Goal: Check status: Check status

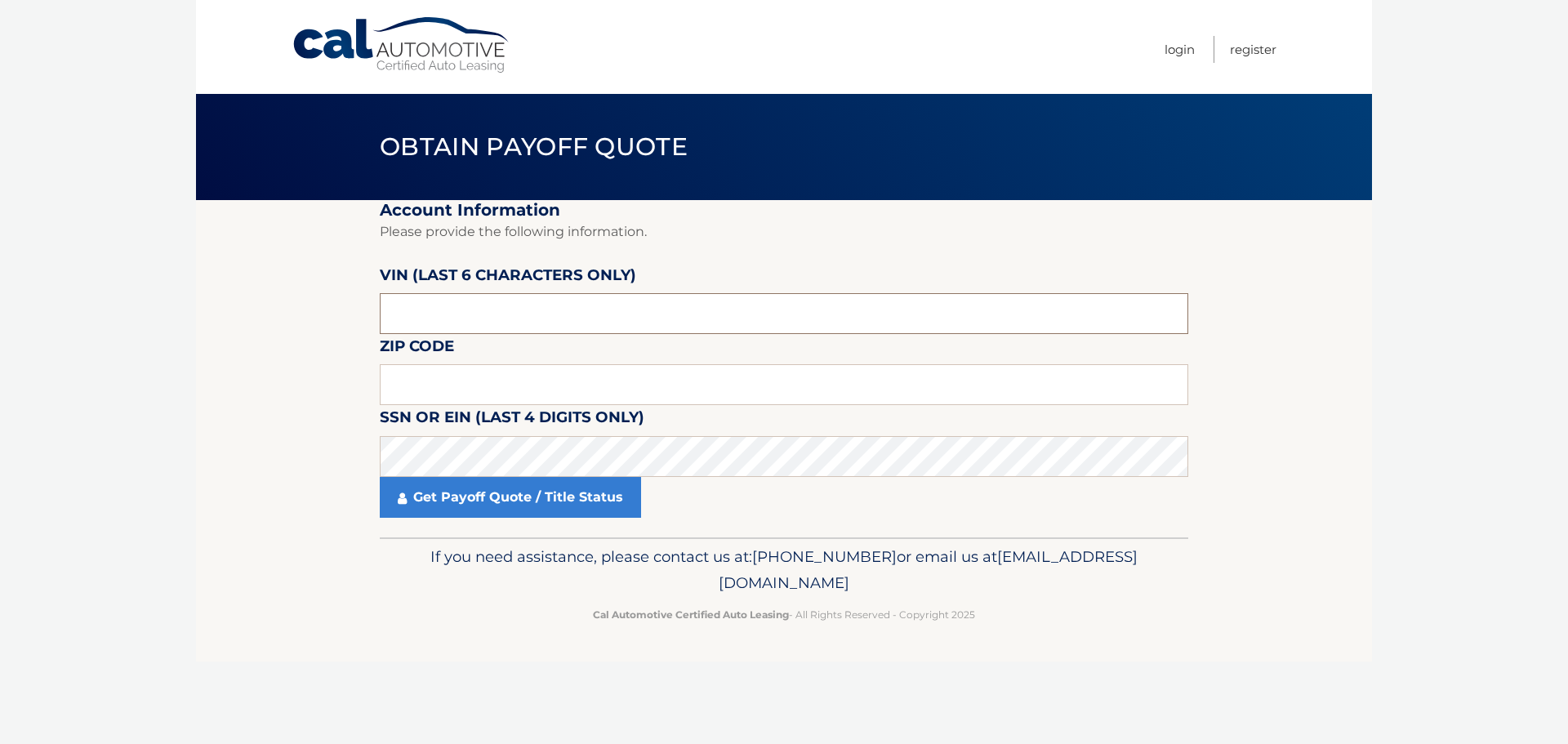
click at [495, 318] on input "text" at bounding box center [784, 313] width 808 height 41
type input "525251"
type input "19030"
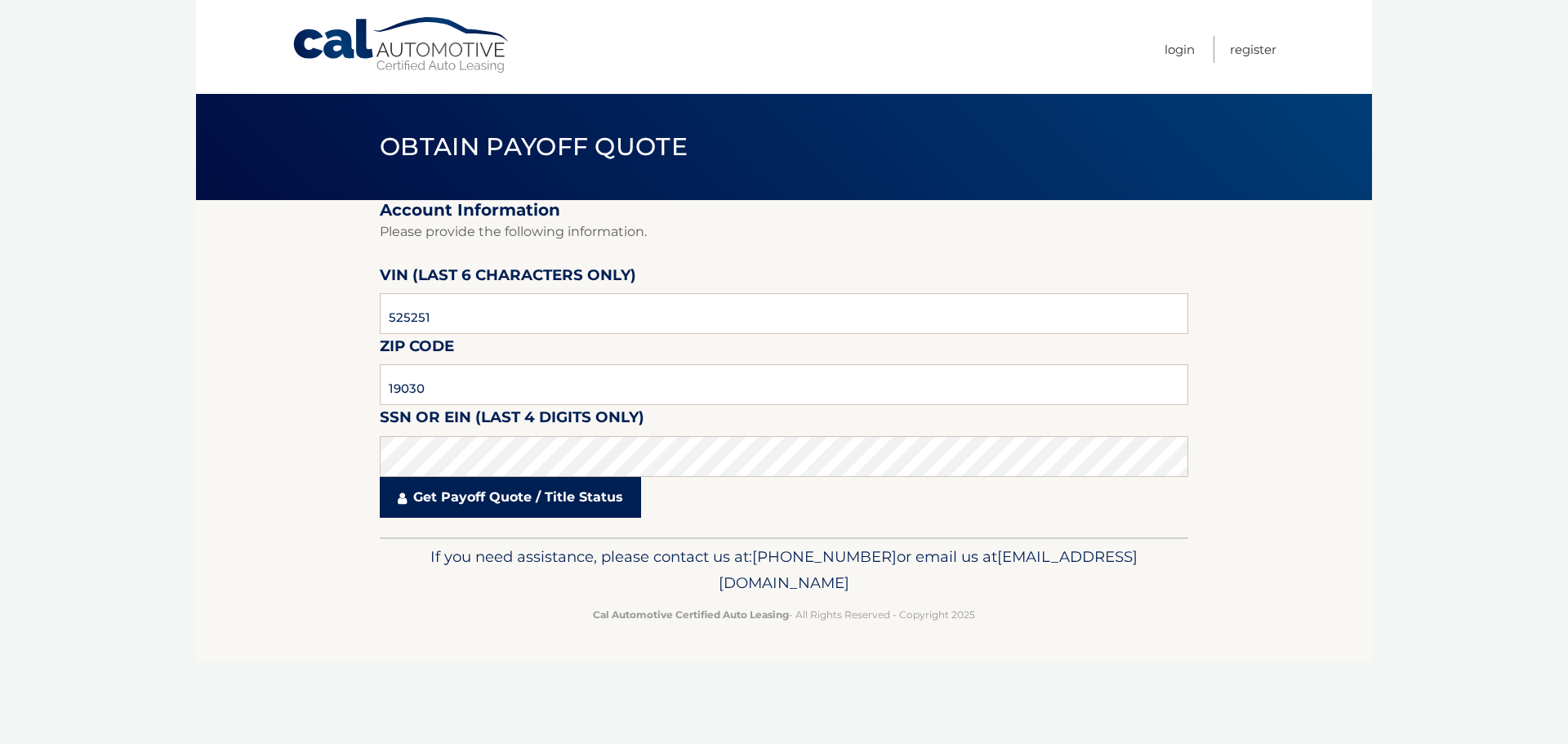
click at [529, 512] on link "Get Payoff Quote / Title Status" at bounding box center [510, 497] width 261 height 41
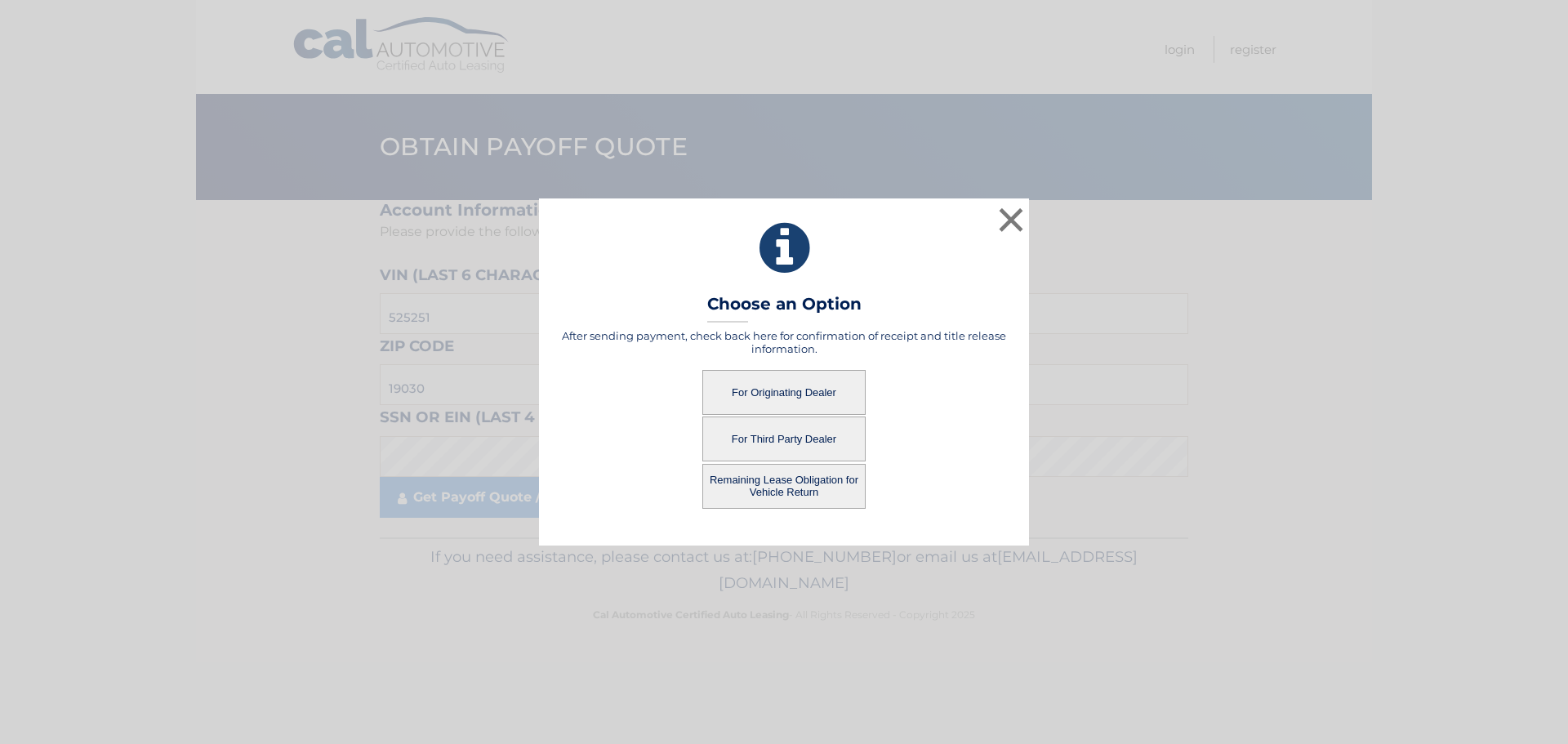
click at [806, 386] on button "For Originating Dealer" at bounding box center [784, 392] width 163 height 45
click at [786, 385] on button "For Originating Dealer" at bounding box center [784, 392] width 163 height 45
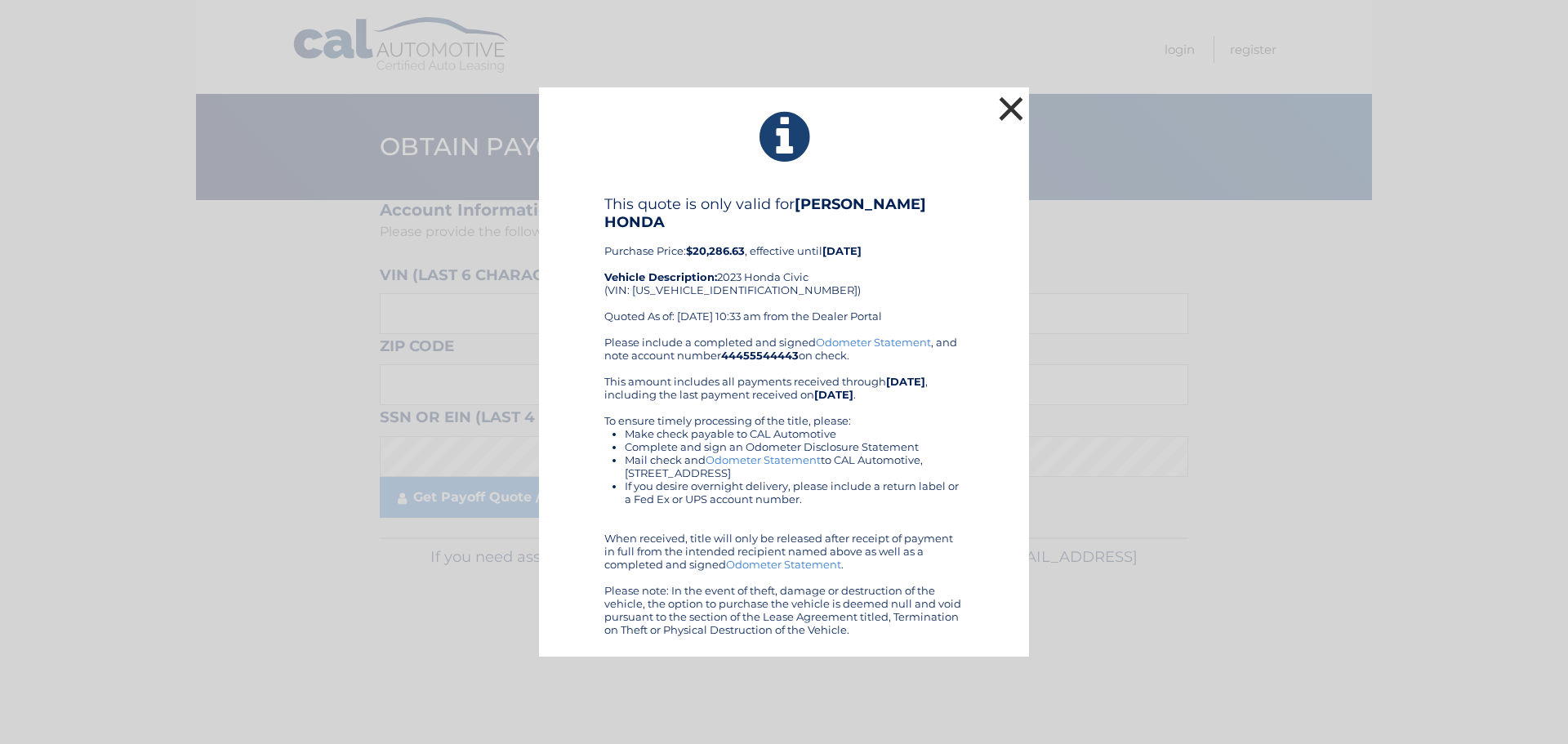
click at [997, 119] on button "×" at bounding box center [1011, 109] width 33 height 33
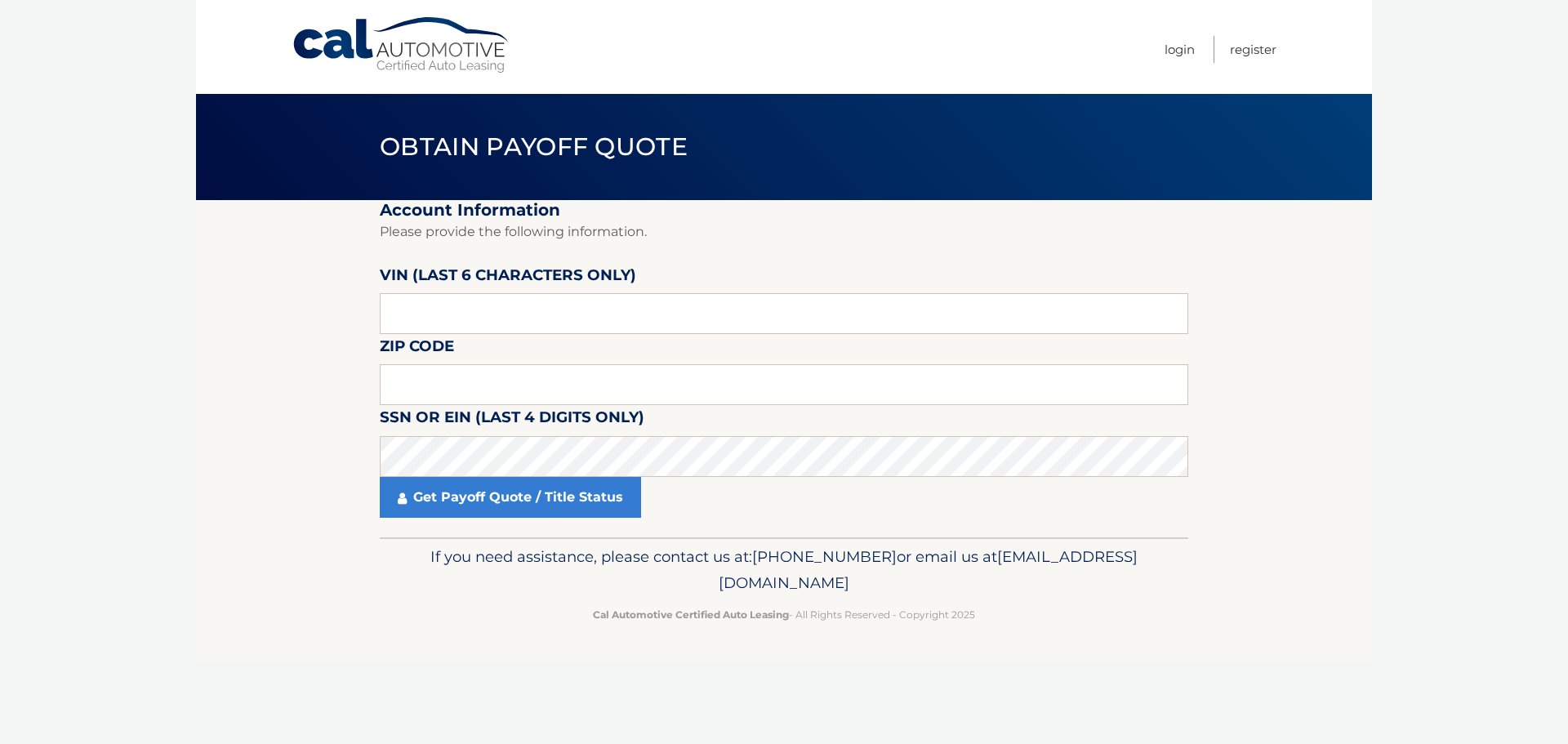
drag, startPoint x: 1445, startPoint y: 5, endPoint x: 1438, endPoint y: 243, distance: 238.1
click at [1437, 255] on body "Cal Automotive Menu Login Register Obtain Payoff Quote" at bounding box center [784, 372] width 1568 height 744
click at [466, 312] on input "text" at bounding box center [784, 313] width 808 height 41
type input "511546"
click at [591, 460] on fieldset "Account Information Please provide the following information. VIN (last 6 chara…" at bounding box center [784, 368] width 808 height 337
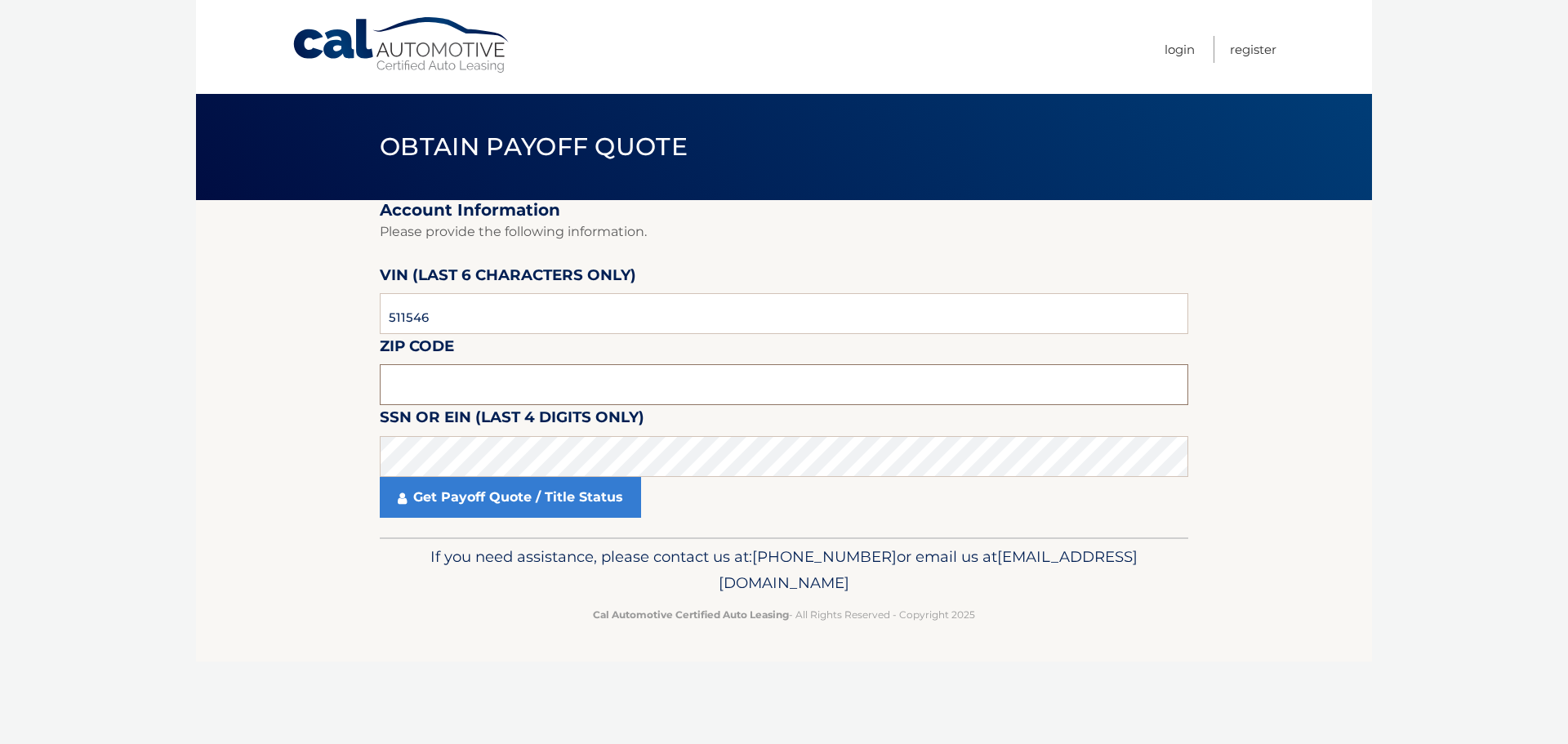
click at [576, 381] on input "text" at bounding box center [784, 385] width 808 height 41
type input "19057"
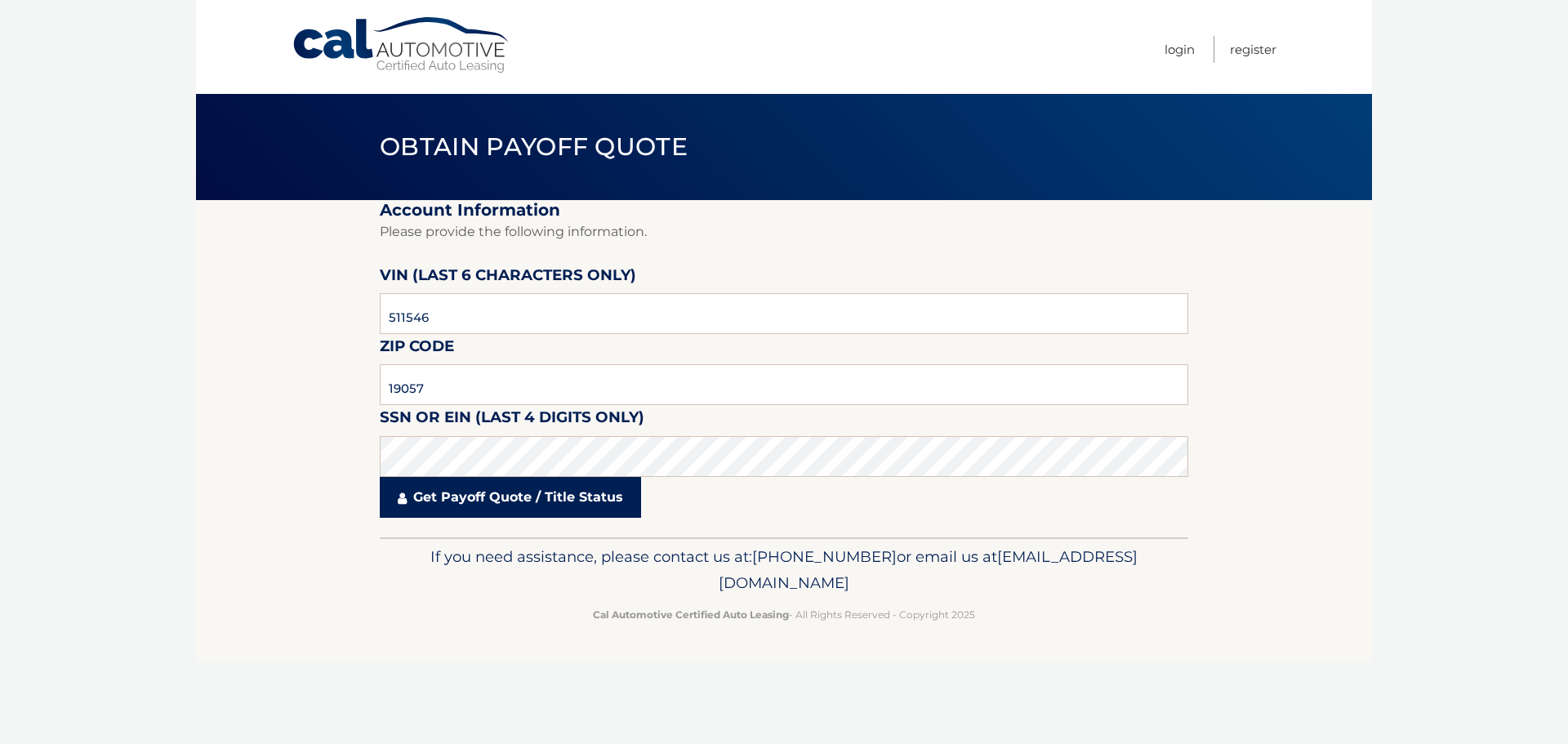
click at [440, 512] on link "Get Payoff Quote / Title Status" at bounding box center [510, 497] width 261 height 41
click at [571, 487] on link "Get Payoff Quote / Title Status" at bounding box center [510, 497] width 261 height 41
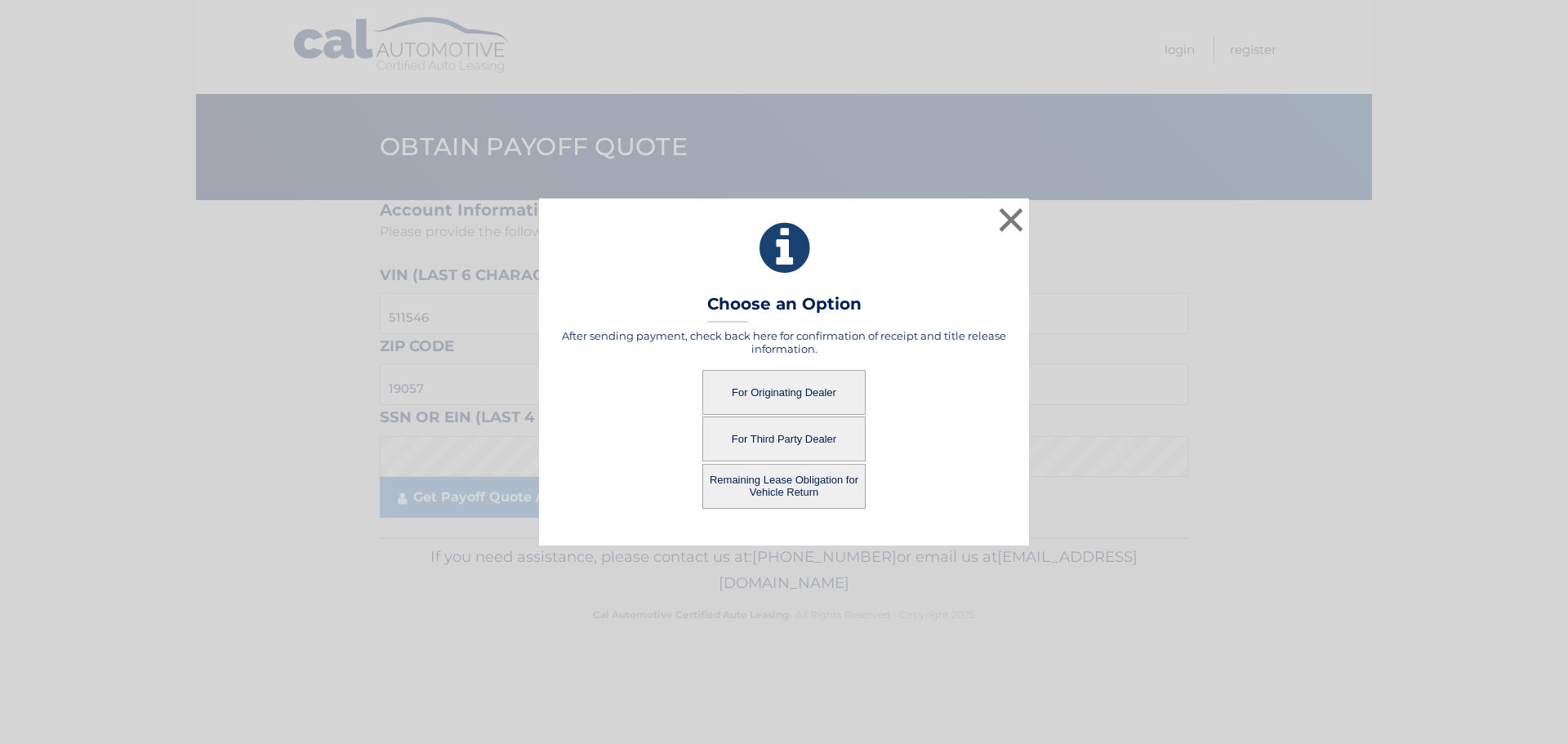
click at [460, 506] on div "× Choose an Option After sending payment, check back here for confirmation of r…" at bounding box center [784, 371] width 1555 height 346
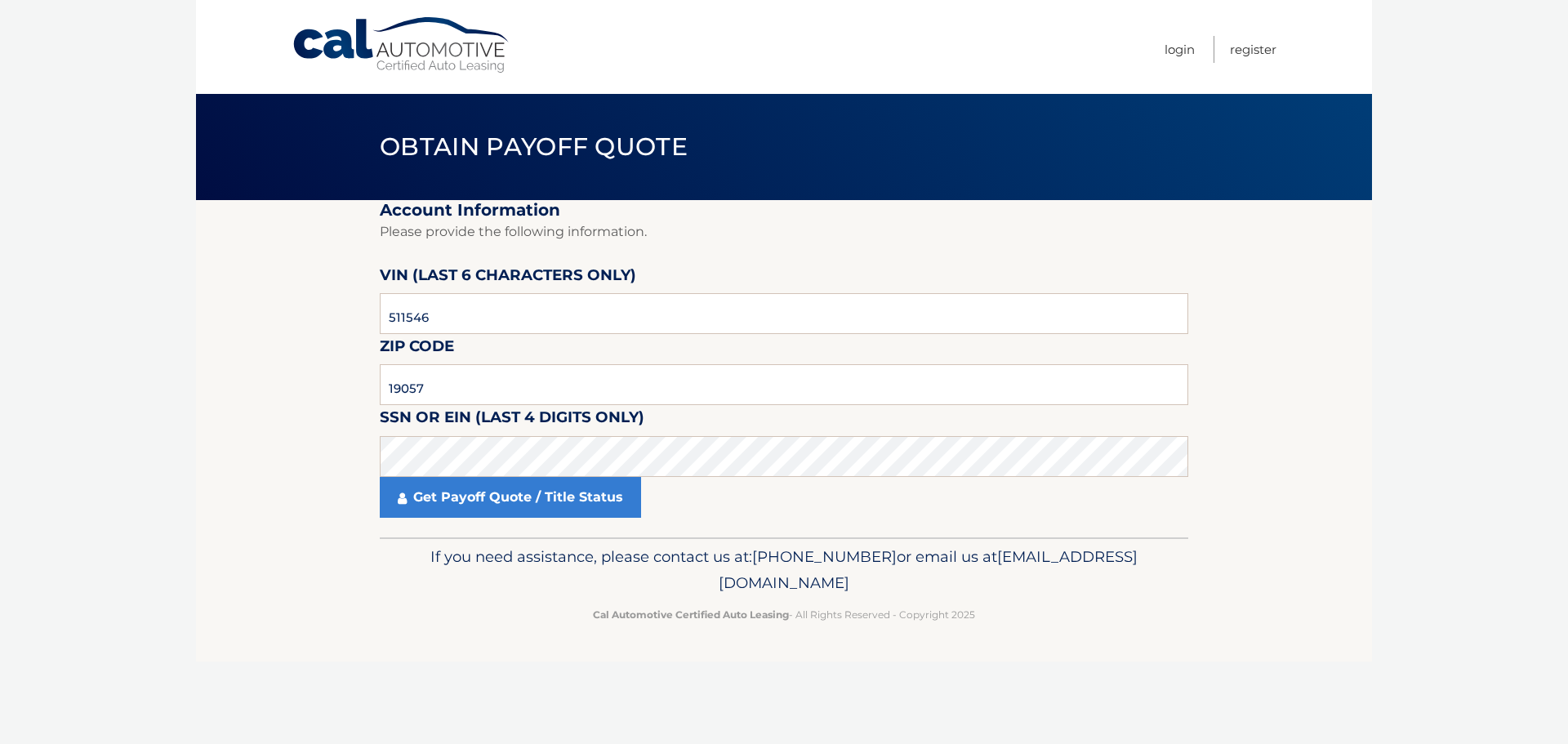
click at [460, 506] on link "Get Payoff Quote / Title Status" at bounding box center [510, 497] width 261 height 41
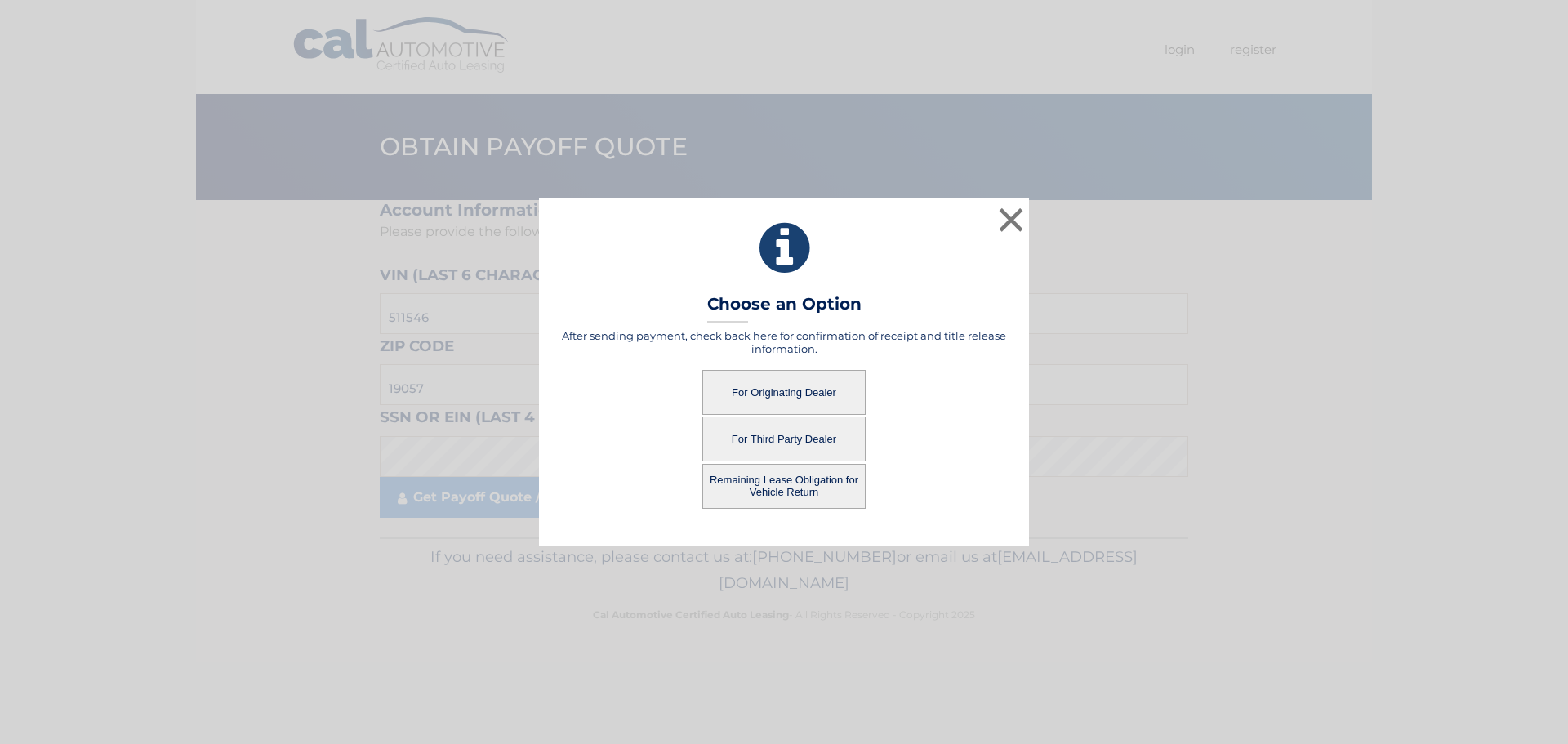
click at [773, 382] on button "For Originating Dealer" at bounding box center [784, 392] width 163 height 45
click at [755, 391] on button "For Originating Dealer" at bounding box center [784, 392] width 163 height 45
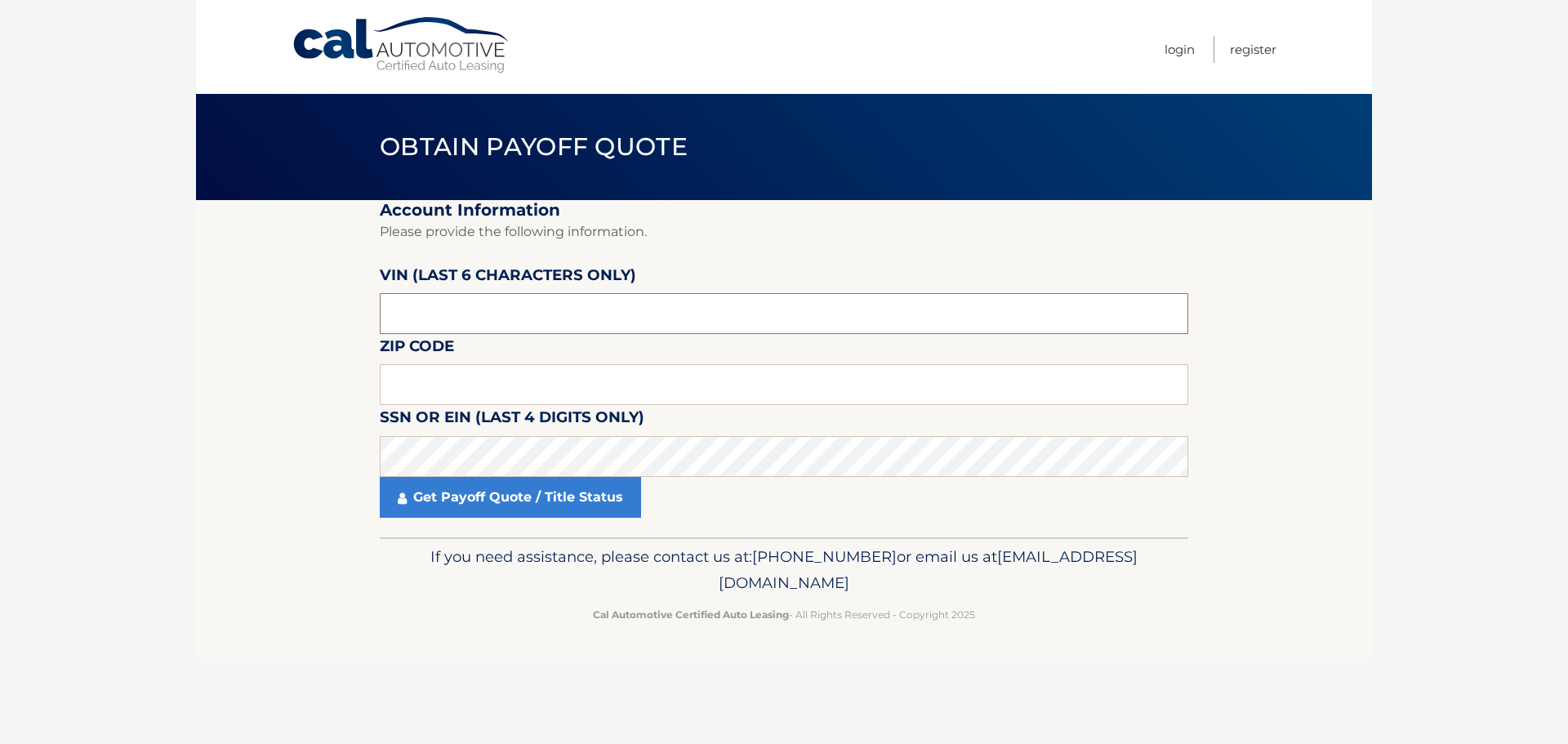
click at [537, 294] on input "text" at bounding box center [784, 313] width 808 height 41
type input "528309"
type input "19056"
click at [538, 478] on fieldset "Account Information Please provide the following information. [PERSON_NAME] (la…" at bounding box center [784, 368] width 808 height 337
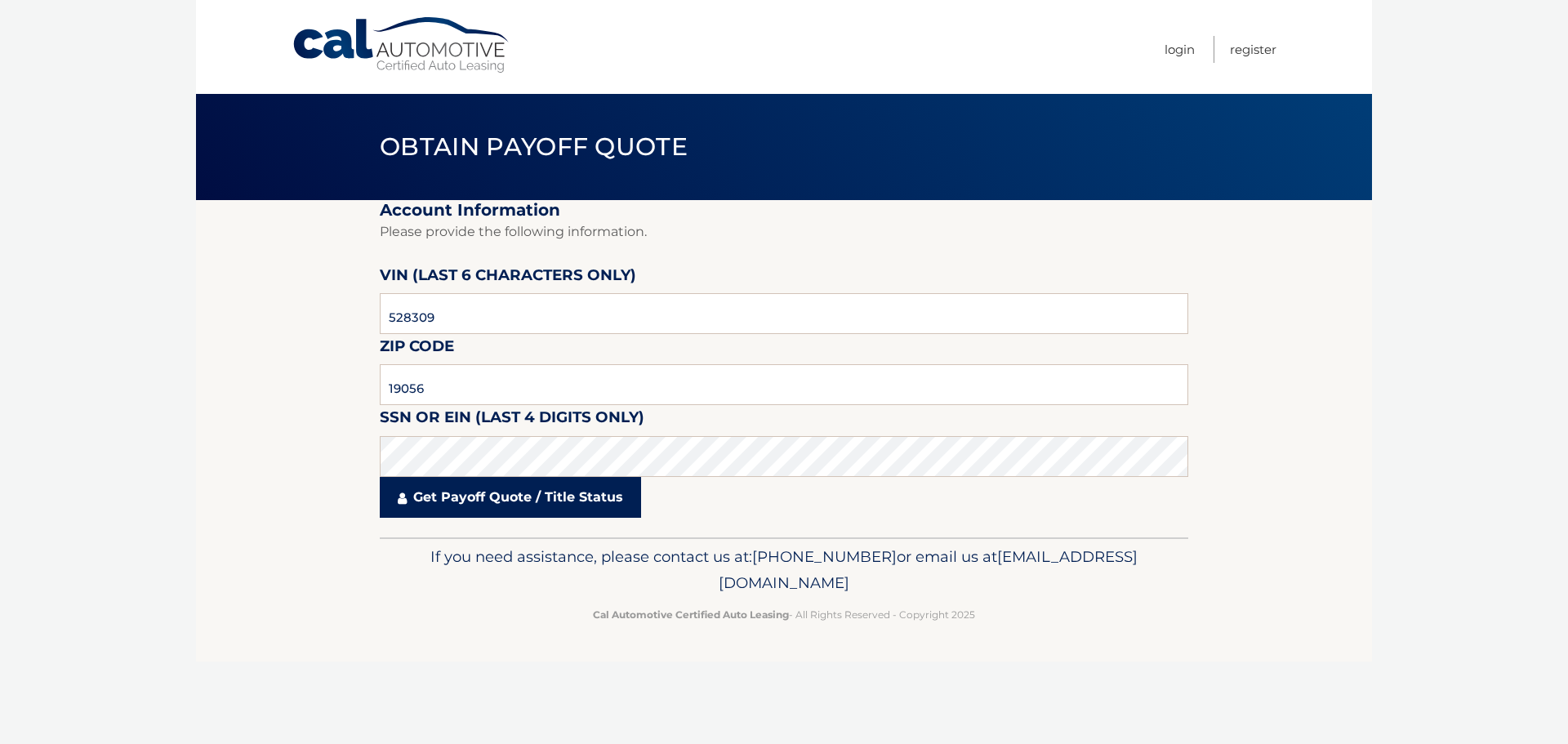
click at [500, 502] on link "Get Payoff Quote / Title Status" at bounding box center [510, 497] width 261 height 41
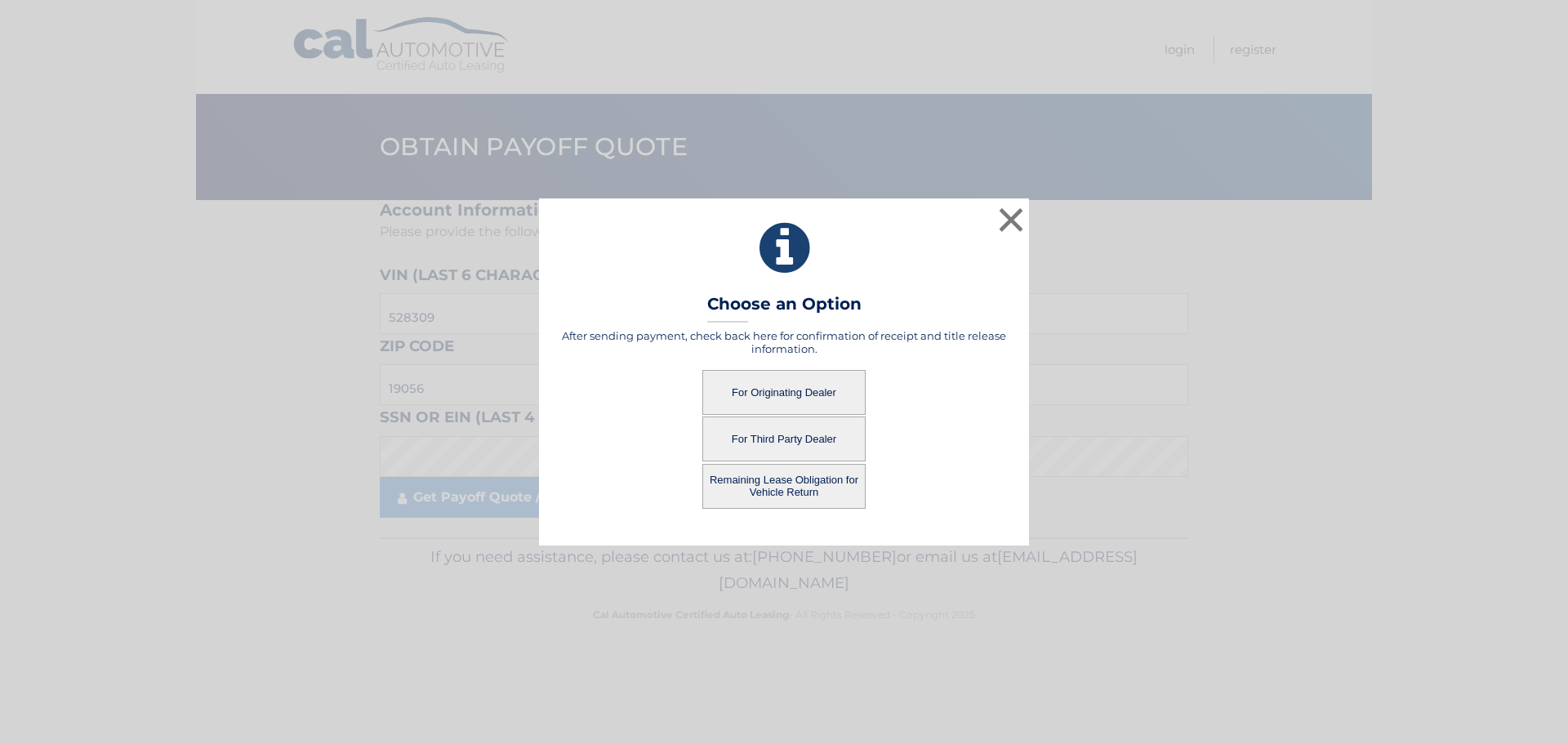
click at [753, 388] on button "For Originating Dealer" at bounding box center [784, 392] width 163 height 45
click at [797, 377] on button "For Originating Dealer" at bounding box center [784, 392] width 163 height 45
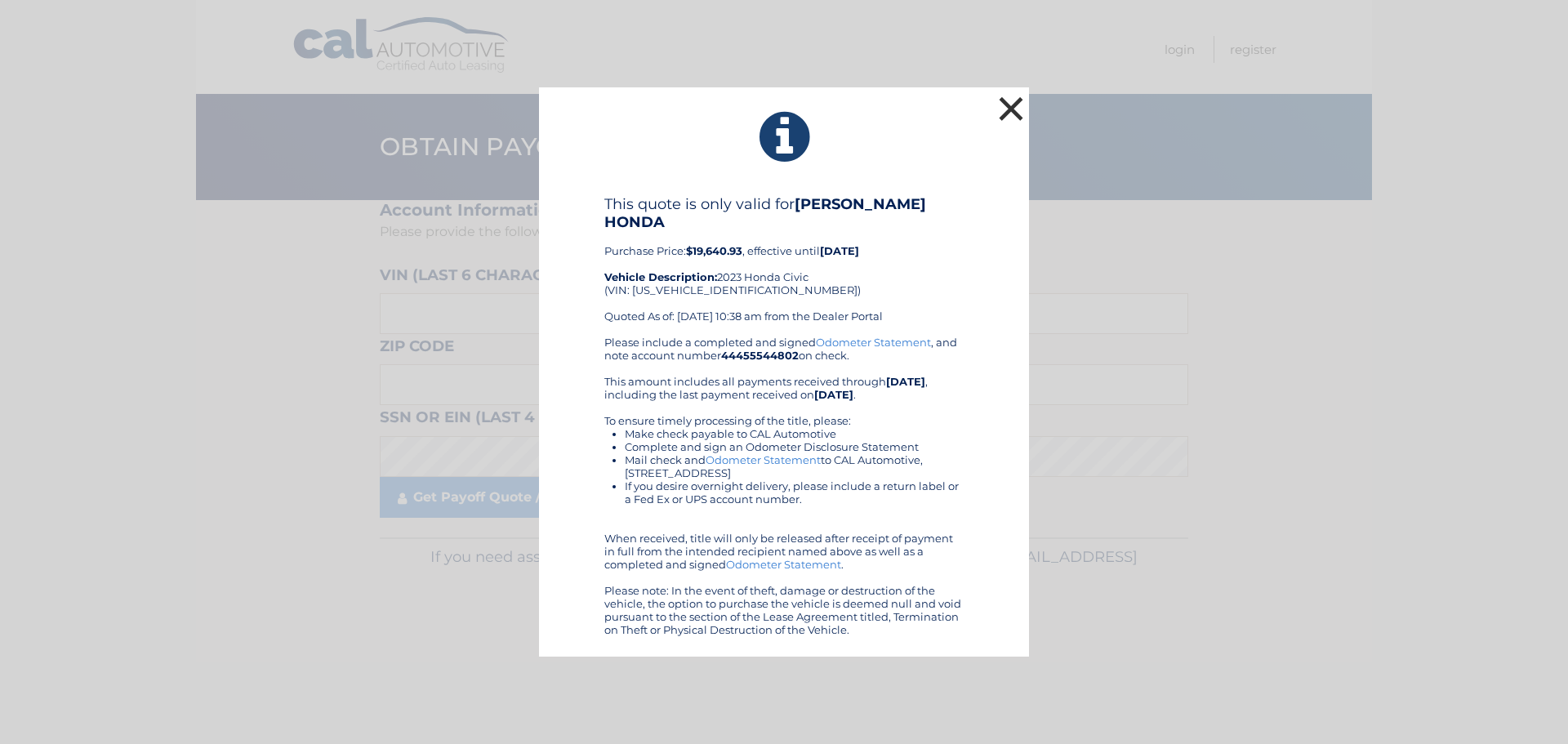
click at [1024, 118] on button "×" at bounding box center [1011, 109] width 33 height 33
